Goal: Task Accomplishment & Management: Manage account settings

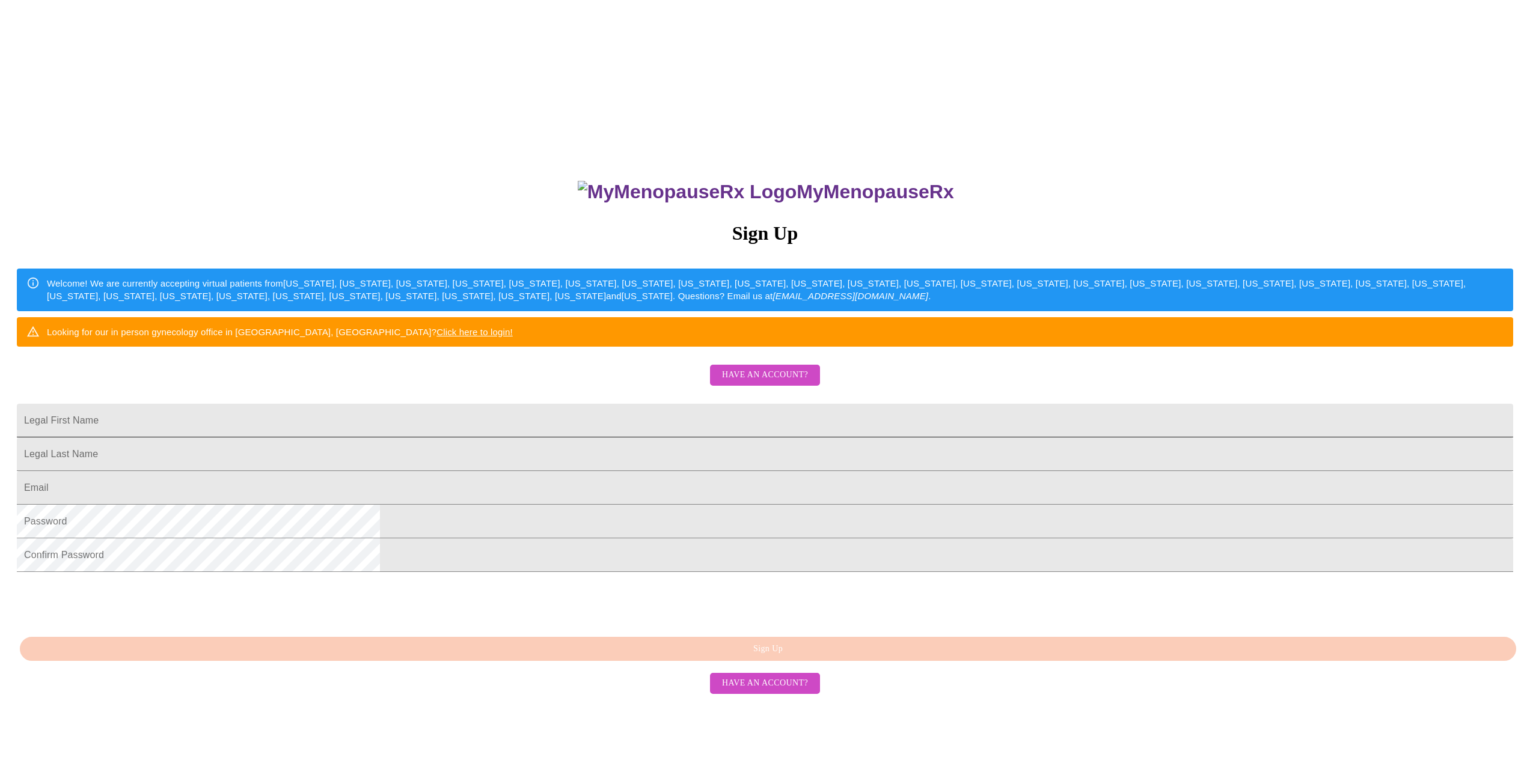
click at [692, 437] on input "Legal First Name" at bounding box center [765, 421] width 1497 height 34
type input "c"
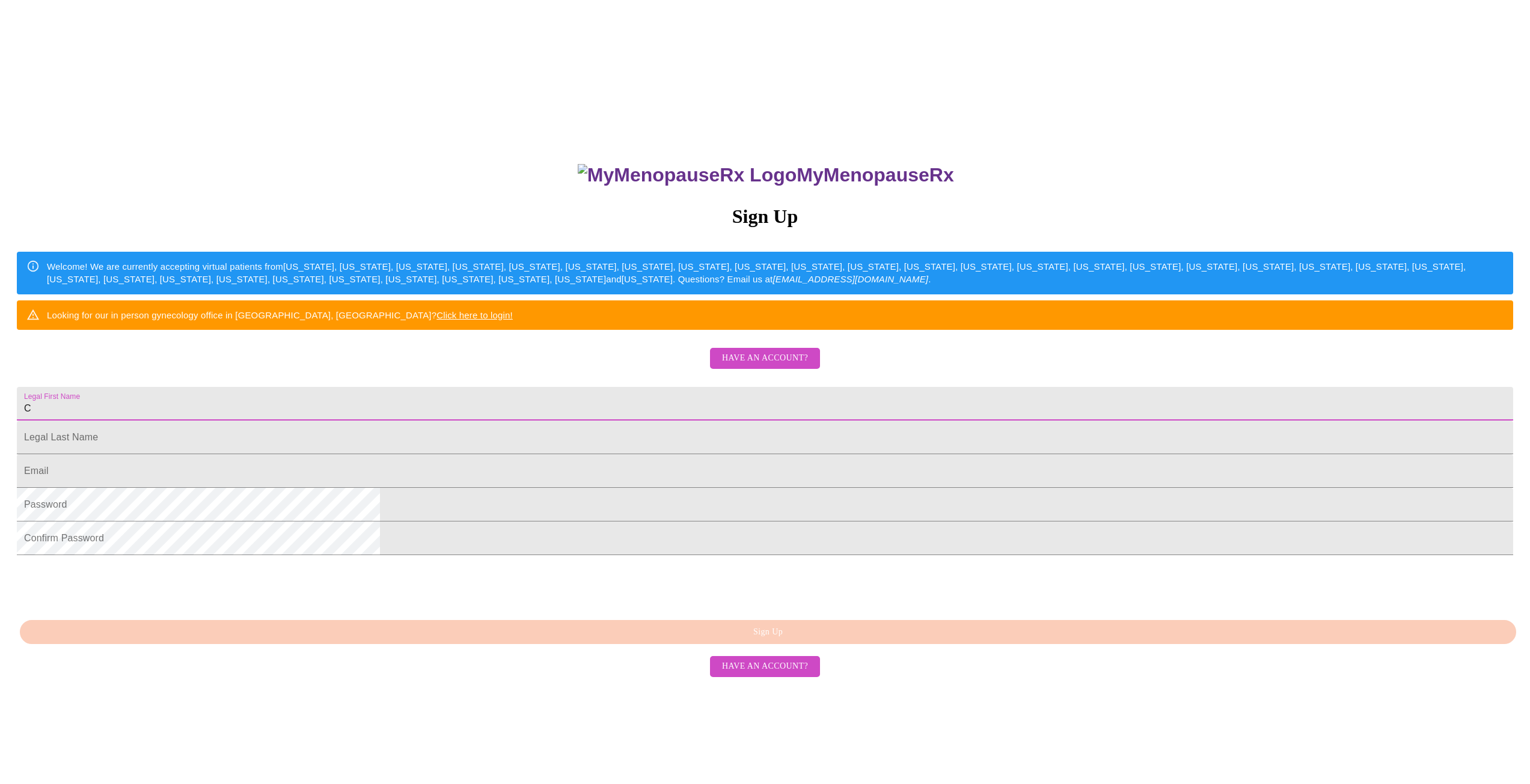
scroll to position [21, 0]
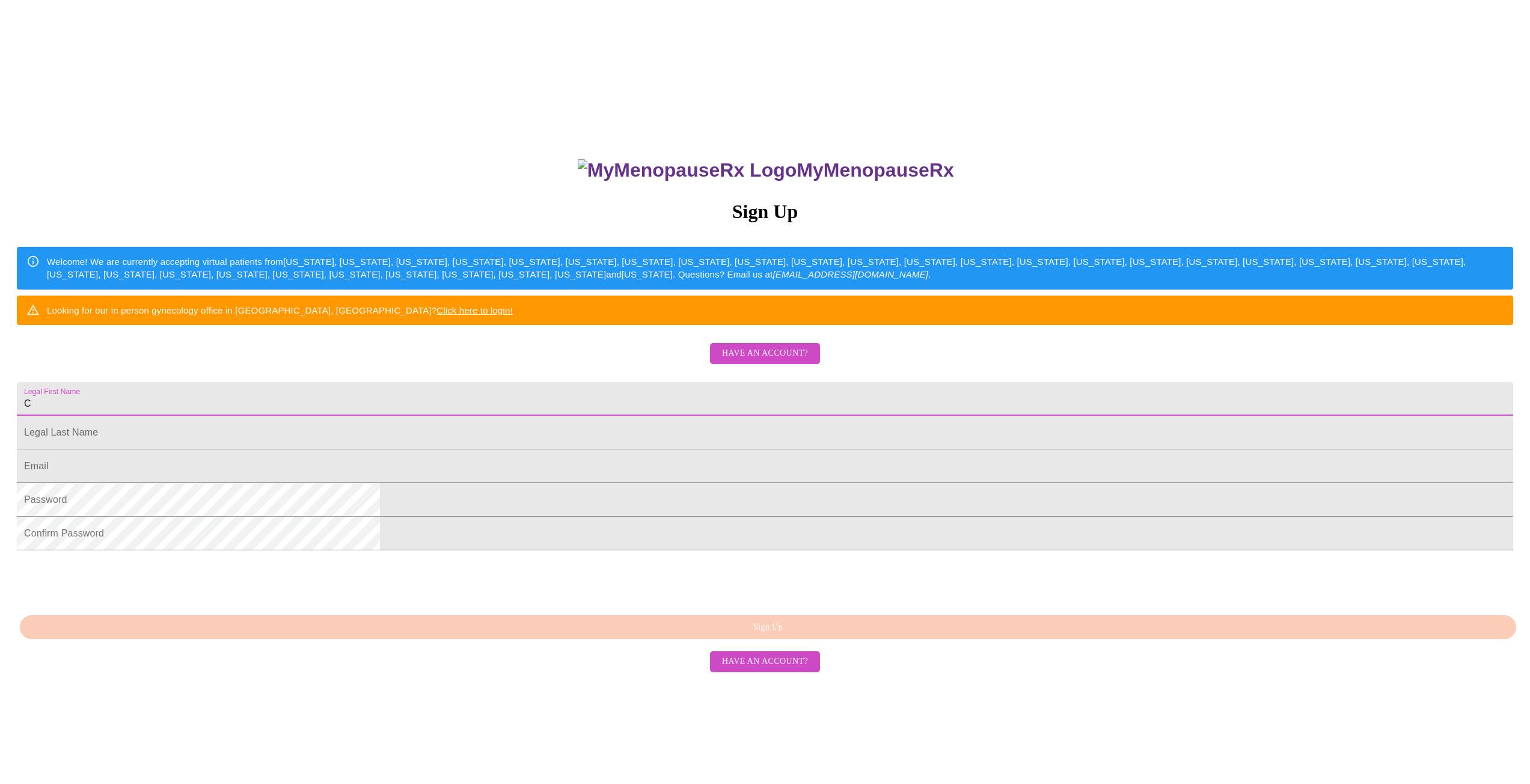
type input "C"
click at [773, 669] on span "Have an account?" at bounding box center [765, 662] width 86 height 15
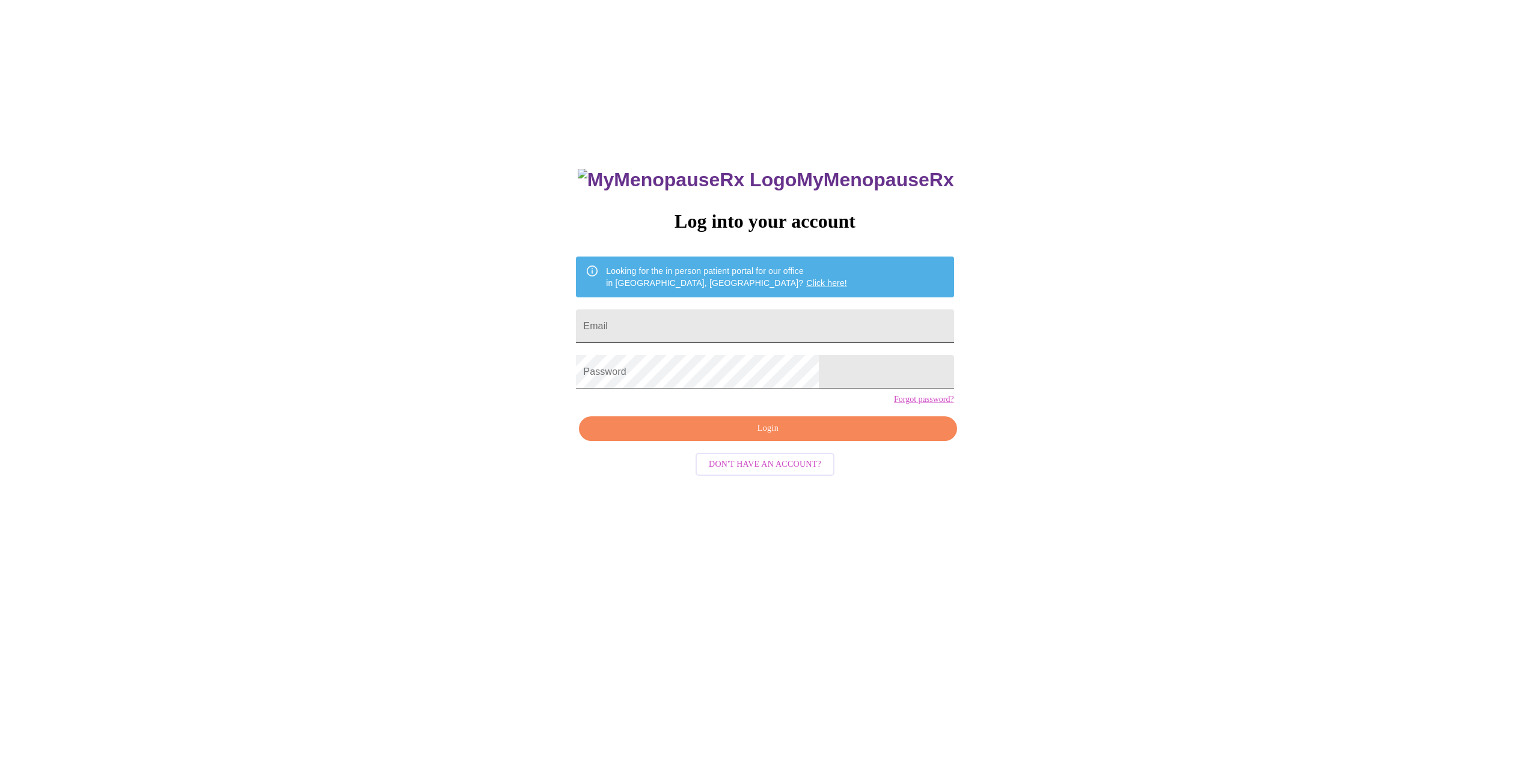
click at [678, 319] on input "Email" at bounding box center [765, 326] width 378 height 34
type input "chelmarier@gmail.com"
click at [763, 437] on span "Login" at bounding box center [768, 429] width 350 height 15
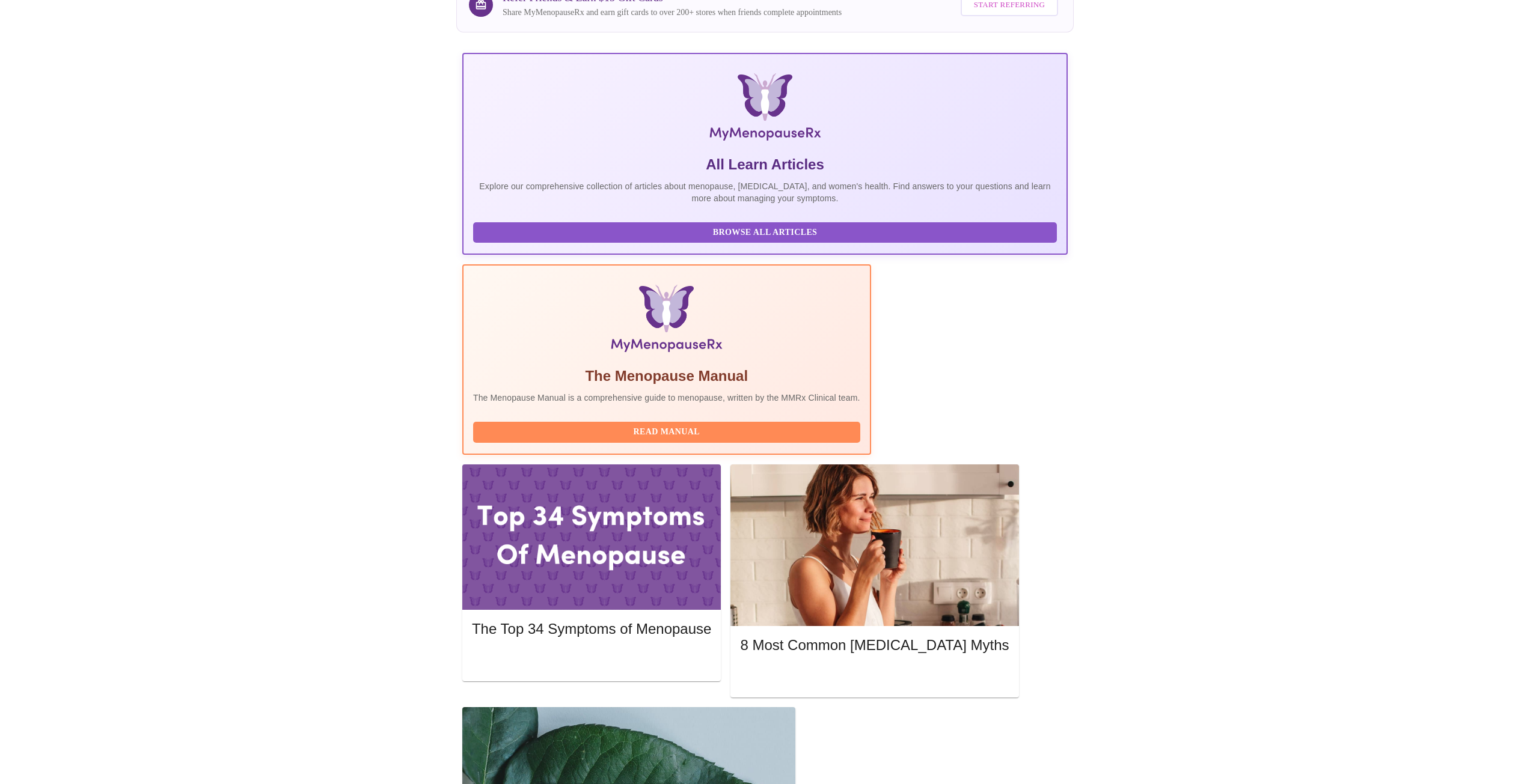
scroll to position [122, 0]
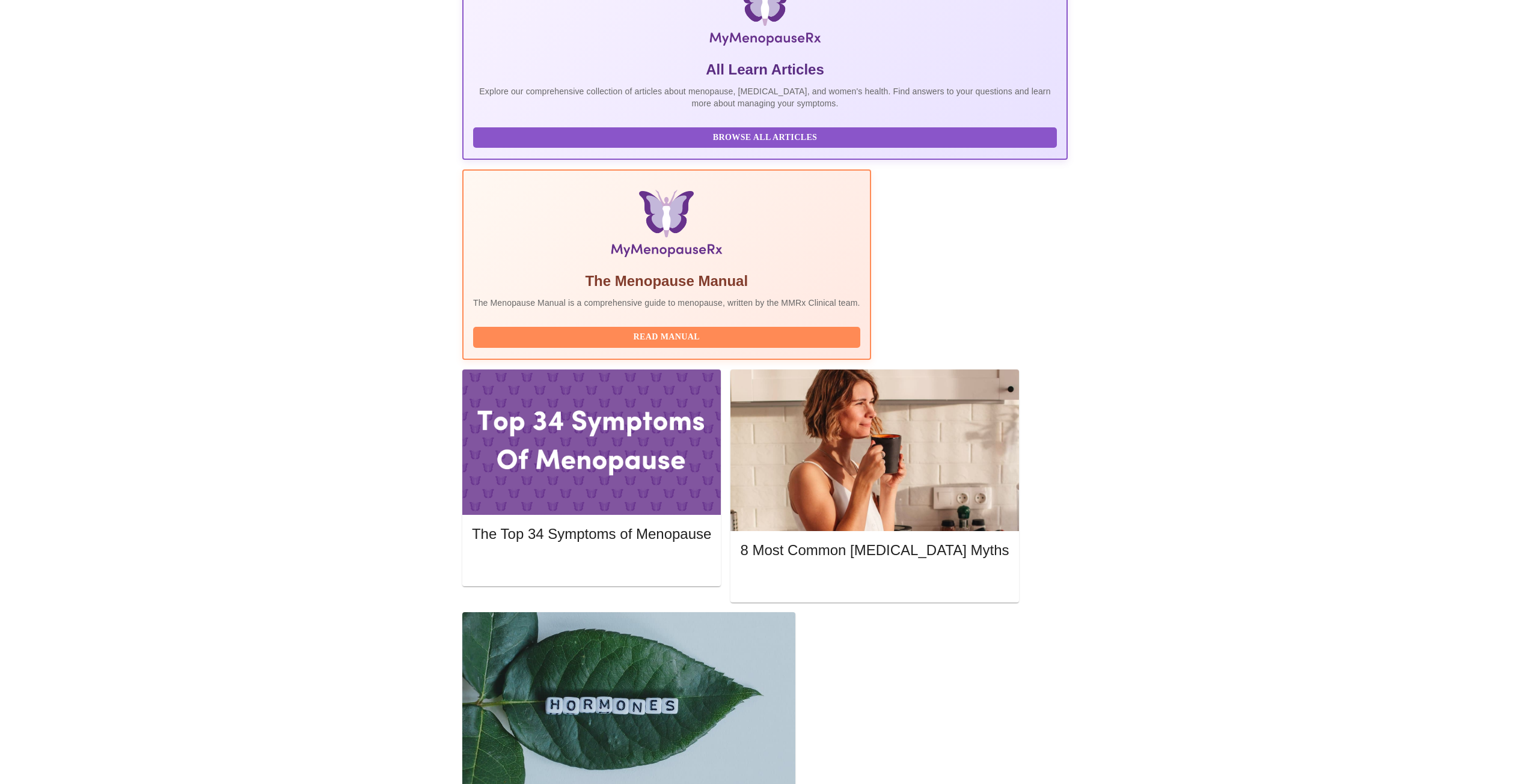
scroll to position [216, 0]
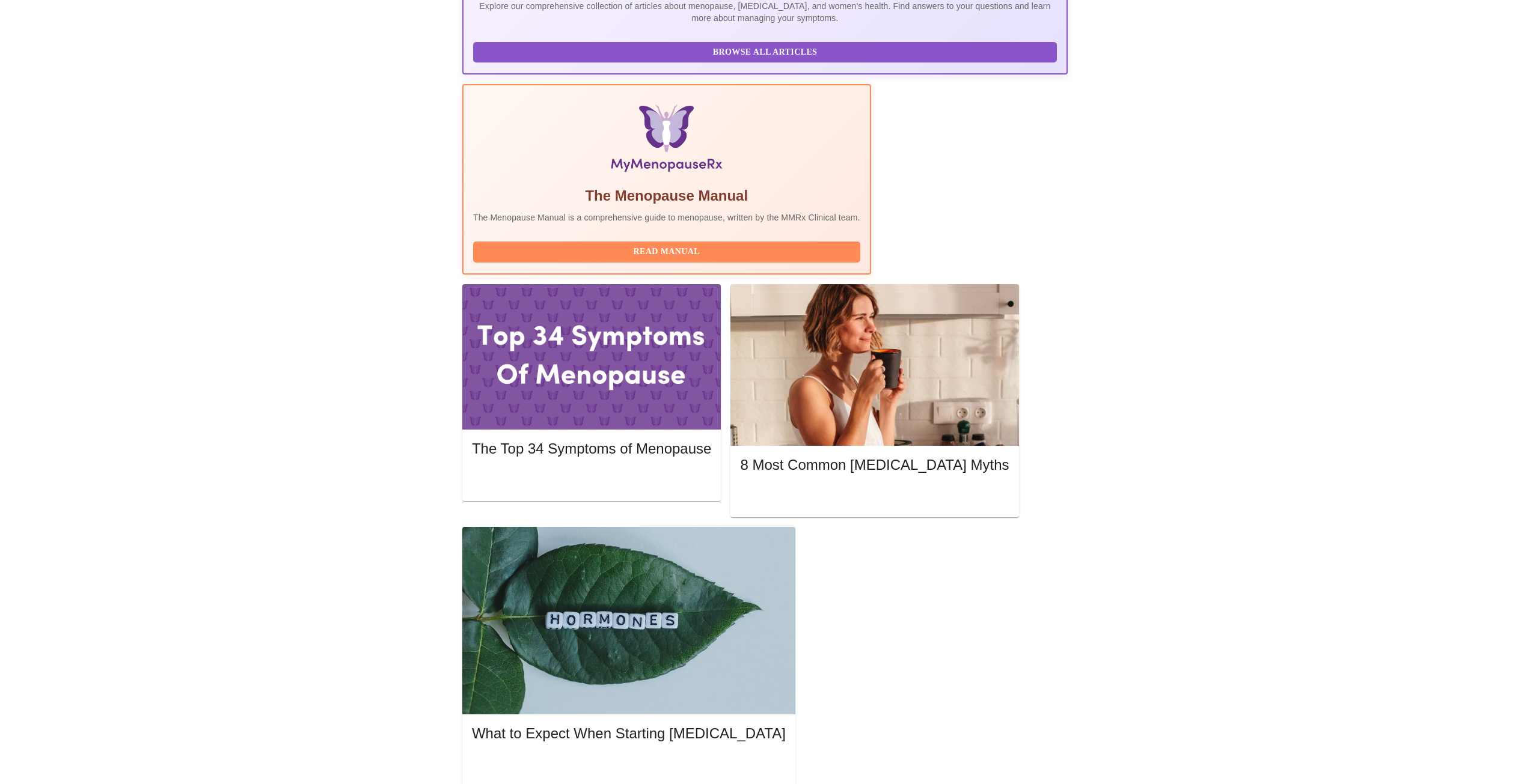
scroll to position [311, 0]
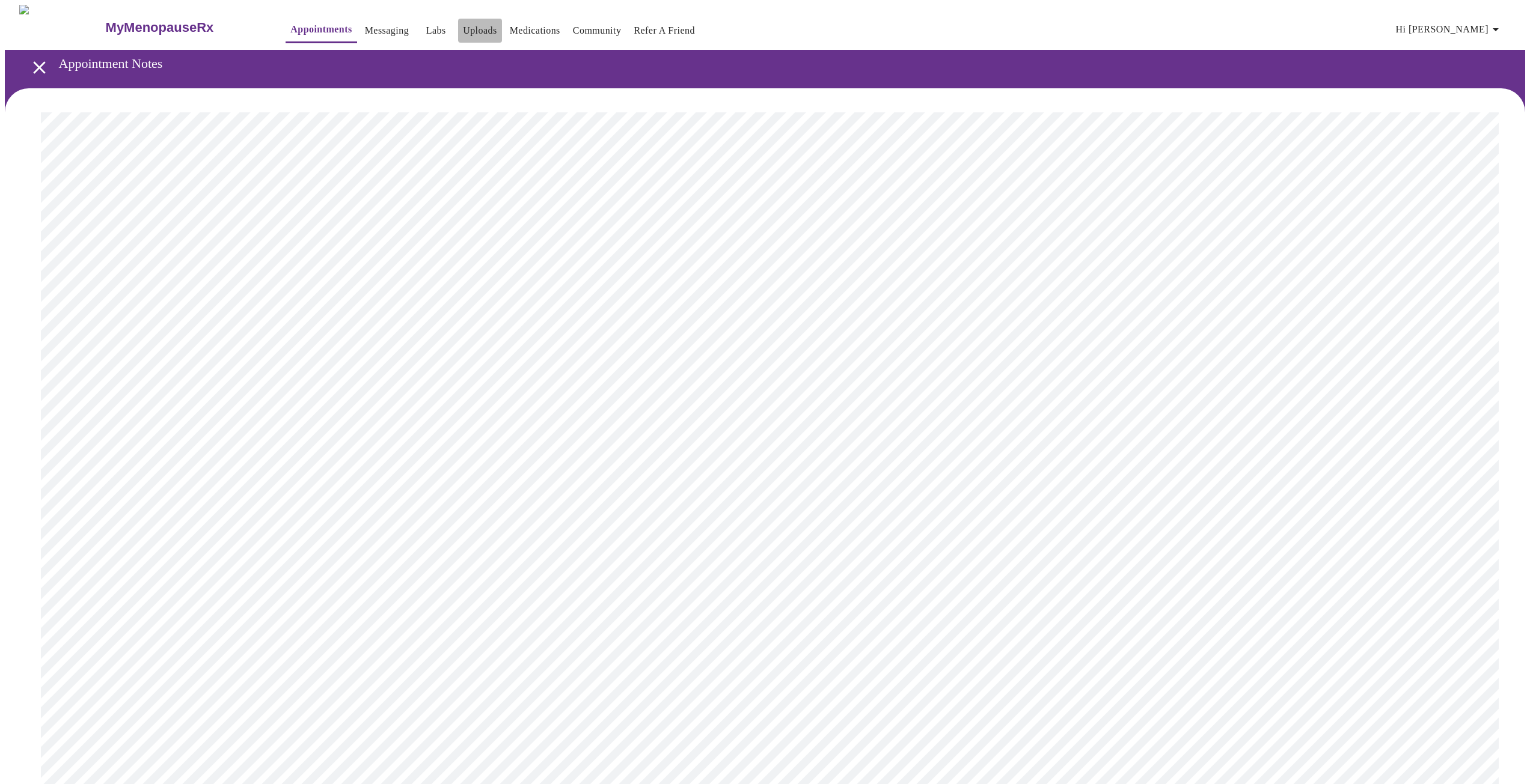
click at [463, 28] on link "Uploads" at bounding box center [480, 30] width 35 height 17
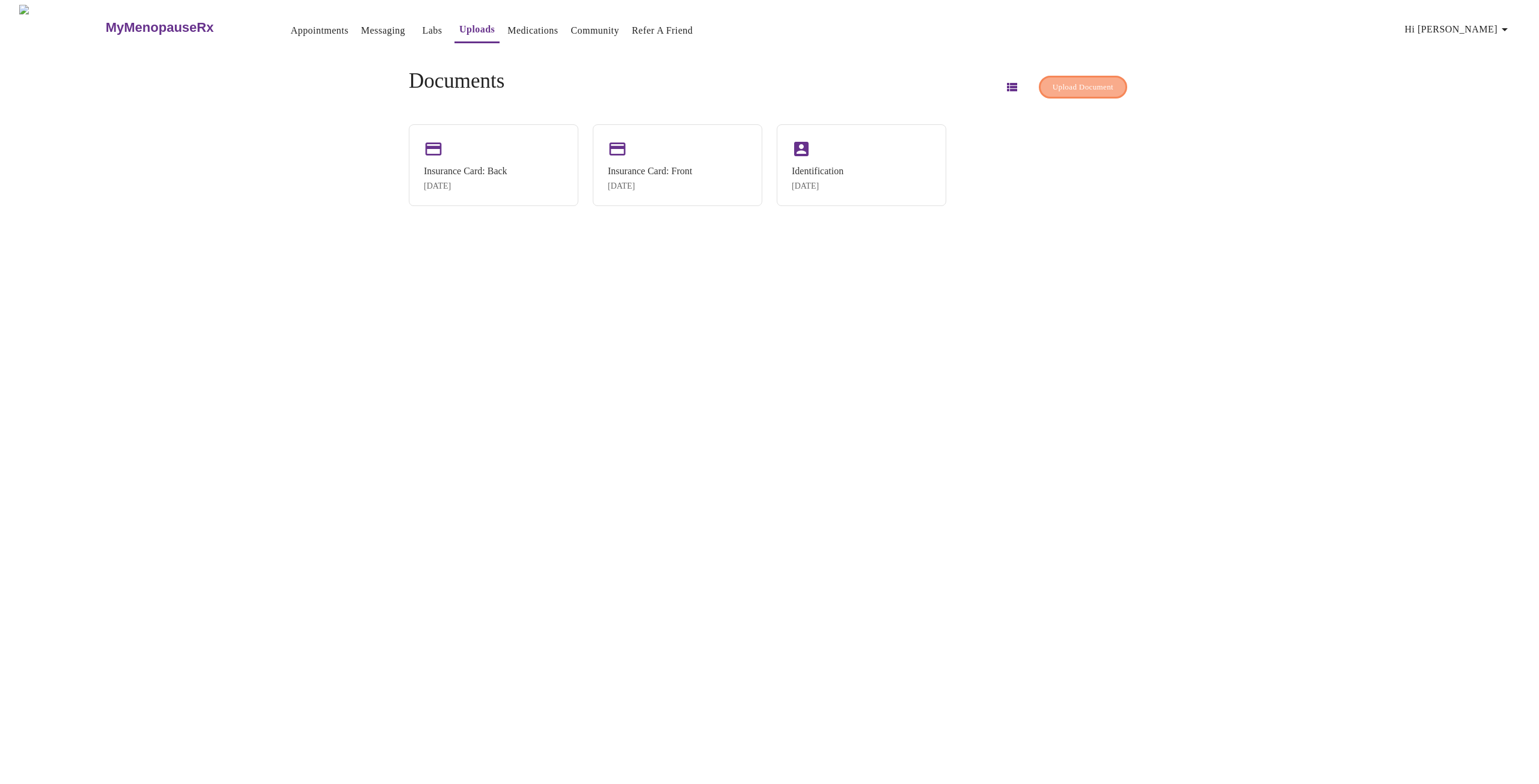
click at [1053, 89] on span "Upload Document" at bounding box center [1083, 87] width 61 height 14
